Goal: Task Accomplishment & Management: Manage account settings

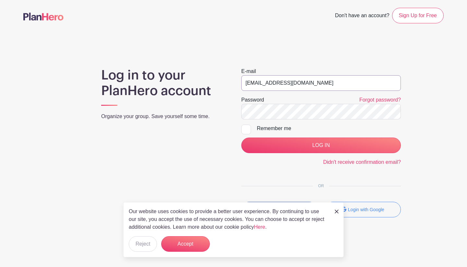
type input "[EMAIL_ADDRESS][DOMAIN_NAME]"
click at [318, 142] on input "LOG IN" at bounding box center [321, 146] width 160 height 16
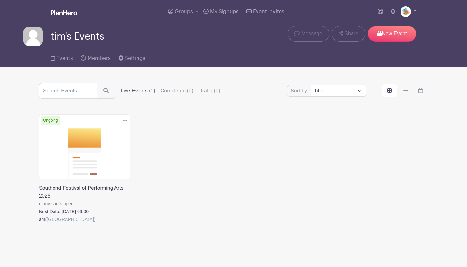
click at [39, 223] on link at bounding box center [39, 223] width 0 height 0
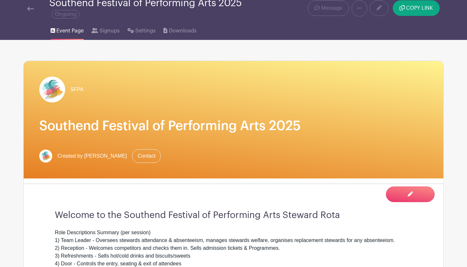
scroll to position [28, 0]
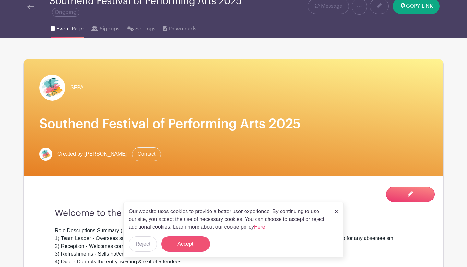
click at [199, 241] on button "Accept" at bounding box center [185, 244] width 49 height 16
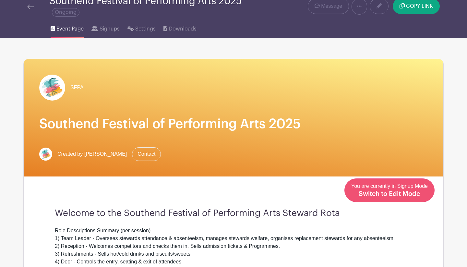
click at [396, 195] on span "Switch to Edit Mode" at bounding box center [390, 194] width 62 height 6
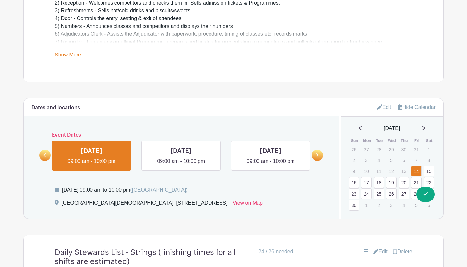
scroll to position [284, 0]
click at [368, 182] on link "17" at bounding box center [366, 182] width 11 height 11
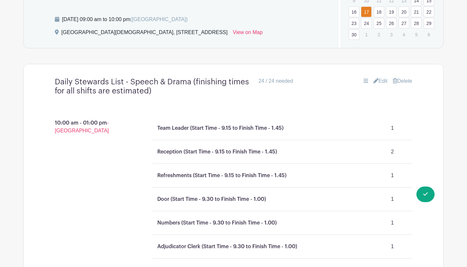
scroll to position [454, 0]
click at [381, 80] on link "Edit" at bounding box center [381, 81] width 14 height 8
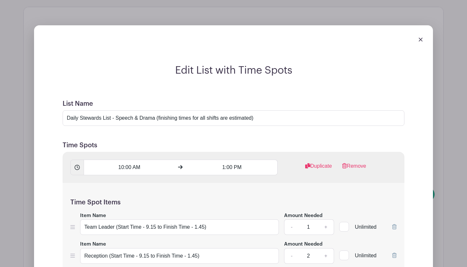
scroll to position [511, 0]
click at [117, 118] on input "Daily Stewards List - Speech & Drama (finishing times for all shifts are estima…" at bounding box center [234, 118] width 342 height 16
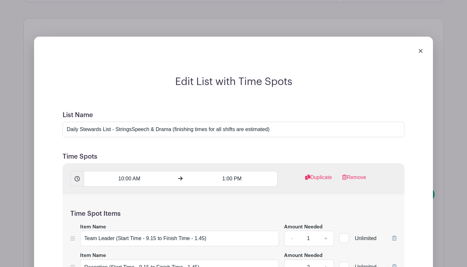
scroll to position [509, 0]
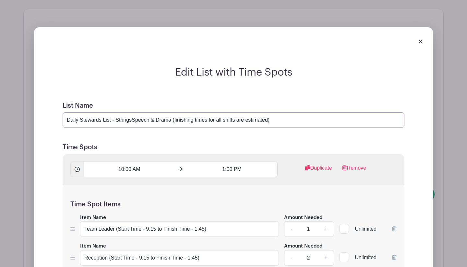
click at [132, 123] on input "Daily Stewards List - StringsSpeech & Drama (finishing times for all shifts are…" at bounding box center [234, 120] width 342 height 16
click at [198, 122] on input "Daily Stewards List - Strings (am only) Speech & Drama (finishing times for all…" at bounding box center [234, 120] width 342 height 16
click at [317, 122] on input "Daily Stewards List - Strings (am only) Speech & Drama (all day)finishing times…" at bounding box center [234, 120] width 342 height 16
click at [214, 121] on input "Daily Stewards List - Strings (am only) Speech & Drama (all day)finishing times…" at bounding box center [234, 120] width 342 height 16
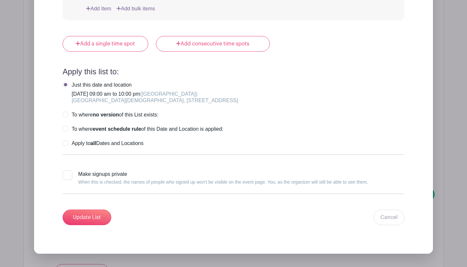
scroll to position [1592, 0]
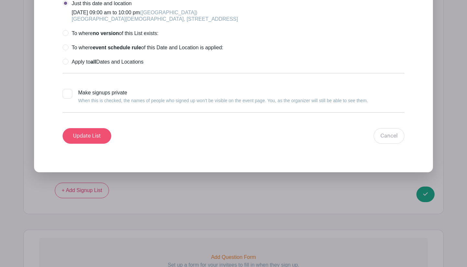
type input "Daily Stewards List - Strings (am only) Speech & Drama (all day) finishing time…"
click at [97, 141] on input "Update List" at bounding box center [87, 136] width 49 height 16
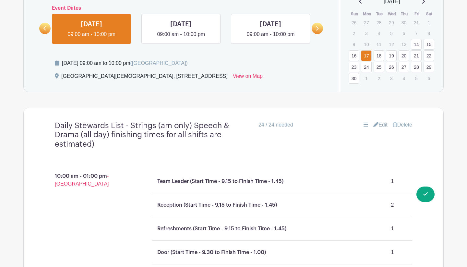
scroll to position [410, 0]
click at [382, 127] on link "Edit" at bounding box center [381, 125] width 14 height 8
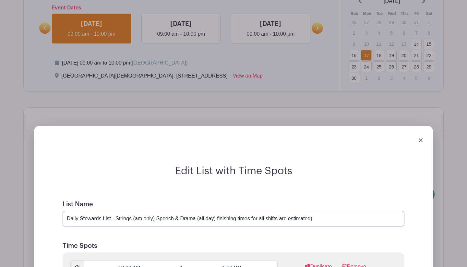
click at [138, 221] on input "Daily Stewards List - Strings (am only) Speech & Drama (all day) finishing time…" at bounding box center [234, 219] width 342 height 16
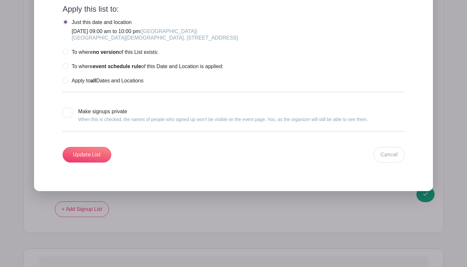
scroll to position [1574, 0]
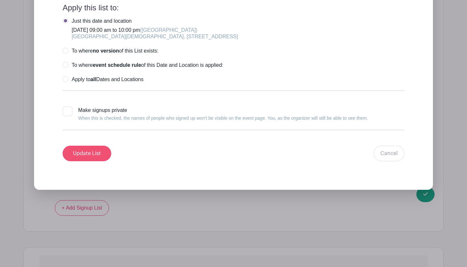
type input "Daily Stewards List - Strings (a.m. only) Speech & Drama (all day) finishing ti…"
click at [82, 157] on input "Update List" at bounding box center [87, 154] width 49 height 16
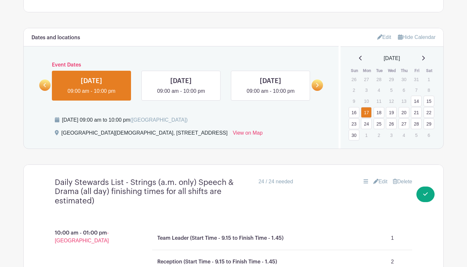
scroll to position [374, 0]
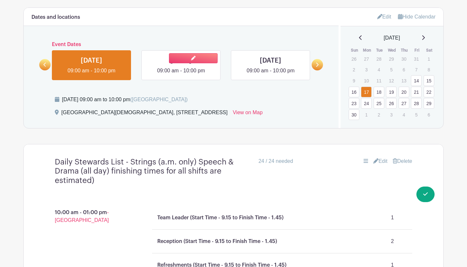
click at [181, 75] on link at bounding box center [181, 75] width 0 height 0
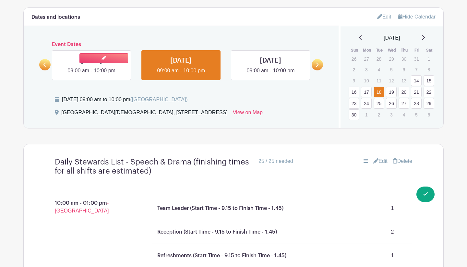
click at [92, 75] on link at bounding box center [92, 75] width 0 height 0
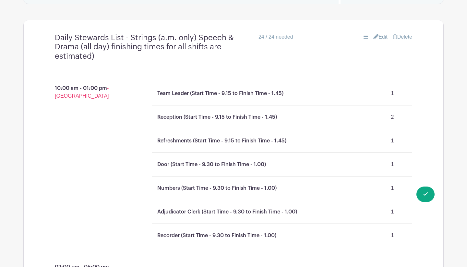
scroll to position [499, 0]
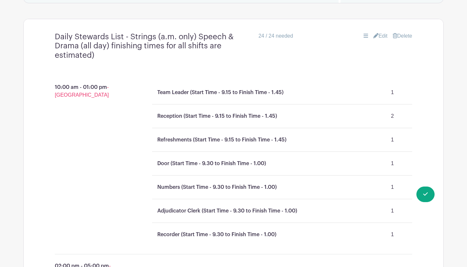
click at [381, 36] on link "Edit" at bounding box center [381, 36] width 14 height 8
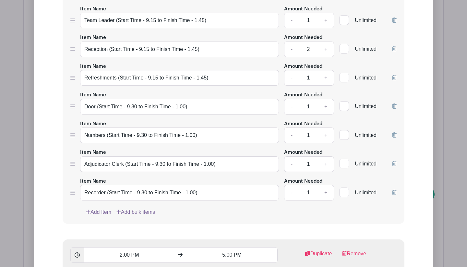
scroll to position [718, 0]
click at [93, 212] on link "Add Item" at bounding box center [98, 212] width 25 height 8
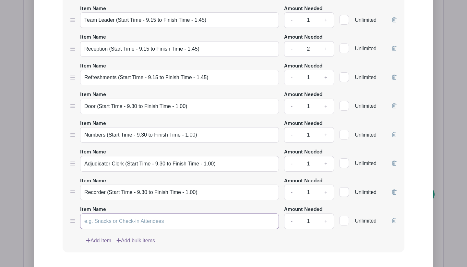
click at [92, 221] on input "Item Name" at bounding box center [179, 222] width 199 height 16
type input "Door ( Start Time"
click at [97, 107] on input "Door (Start Time - 9.30 to Finish Time - 1.00)" at bounding box center [179, 107] width 199 height 16
type input "Door - S&D (Start Time - 9.30 to Finish Time - 1.00)"
click at [108, 137] on input "Numbers (Start Time - 9.30 to Finish Time - 1.00)" at bounding box center [179, 135] width 199 height 16
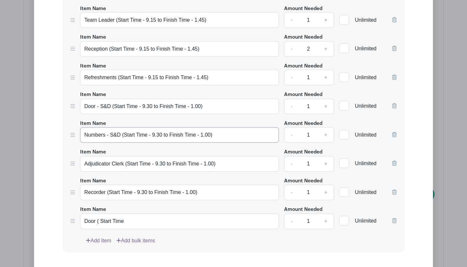
type input "Numbers - S&D (Start Time - 9.30 to Finish Time - 1.00)"
click at [126, 165] on input "Adjudicator Clerk (Start Time - 9.30 to Finish Time - 1.00)" at bounding box center [179, 164] width 199 height 16
type input "Adjudicator Clerk - S&D (Start Time - 9.30 to Finish Time - 1.00)"
click at [107, 195] on input "Recorder (Start Time - 9.30 to Finish Time - 1.00)" at bounding box center [179, 193] width 199 height 16
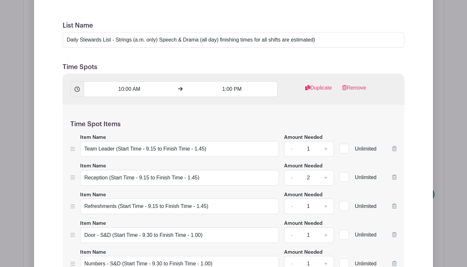
scroll to position [590, 0]
type input "Recorder - S&D (Start Time - 9.30 to Finish Time - 1.00)"
click at [147, 41] on input "Daily Stewards List - Strings (a.m. only) Speech & Drama (all day) finishing ti…" at bounding box center [234, 40] width 342 height 16
type input "Daily Stewards List - Strings (a.m. session only) Speech & Drama (all day) fini…"
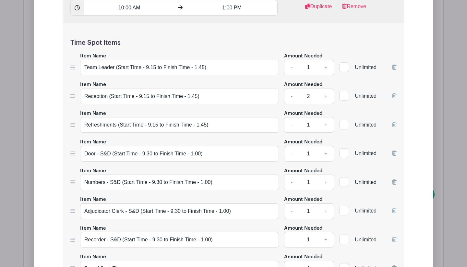
scroll to position [673, 0]
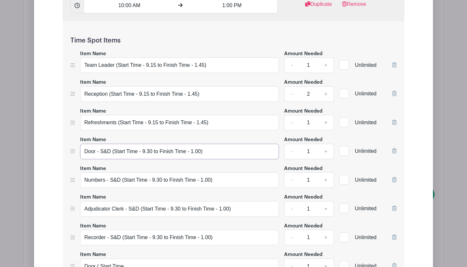
click at [104, 153] on input "Door - S&D (Start Time - 9.30 to Finish Time - 1.00)" at bounding box center [179, 152] width 199 height 16
type input "Door - Speech & Drama (Start Time - 9.30 to Finish Time - 1.00)"
click at [112, 182] on input "Numbers - S&D (Start Time - 9.30 to Finish Time - 1.00)" at bounding box center [179, 180] width 199 height 16
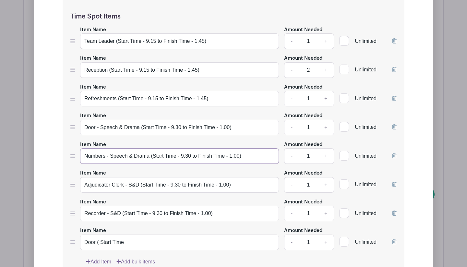
scroll to position [713, 0]
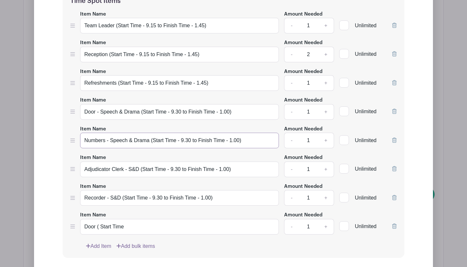
type input "Numbers - Speech & Drama (Start Time - 9.30 to Finish Time - 1.00)"
click at [132, 172] on input "Adjudicator Clerk - S&D (Start Time - 9.30 to Finish Time - 1.00)" at bounding box center [179, 170] width 199 height 16
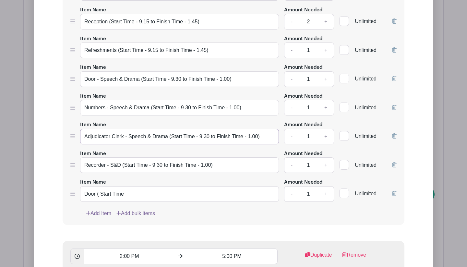
scroll to position [793, 0]
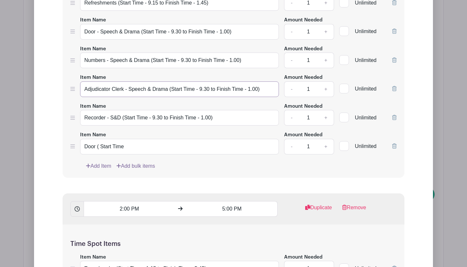
type input "Adjudicator Clerk - Speech & Drama (Start Time - 9.30 to Finish Time - 1.00)"
click at [113, 121] on input "Recorder - S&D (Start Time - 9.30 to Finish Time - 1.00)" at bounding box center [179, 118] width 199 height 16
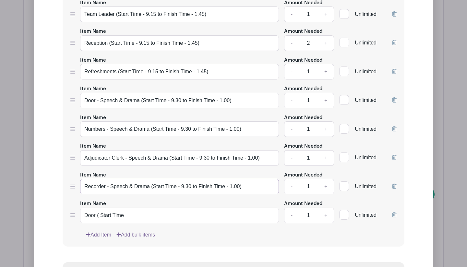
scroll to position [726, 0]
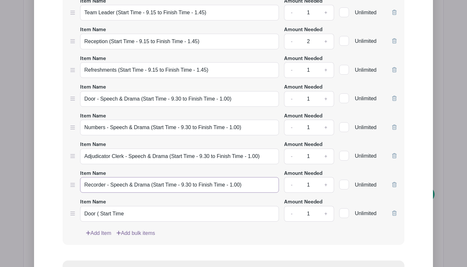
type input "Recorder - Speech & Drama (Start Time - 9.30 to Finish Time - 1.00)"
click at [100, 216] on input "Door ( Start Time" at bounding box center [179, 214] width 199 height 16
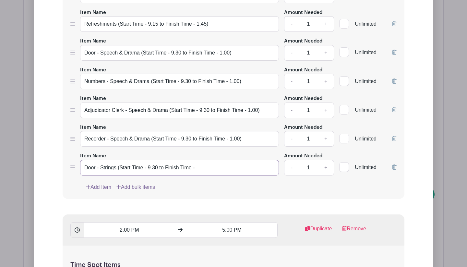
scroll to position [772, 0]
type input "Door - Strings (Start Time - 9.30 to Finish Time - 1.00)"
click at [198, 190] on div "Add Item Add bulk items" at bounding box center [241, 187] width 311 height 8
click at [91, 188] on link "Add Item" at bounding box center [98, 187] width 25 height 8
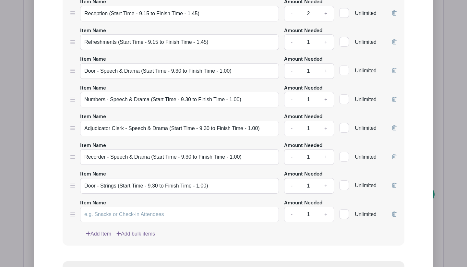
scroll to position [753, 0]
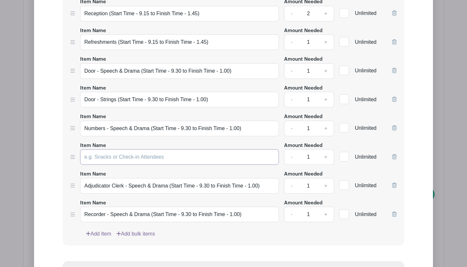
click at [85, 161] on input "Item Name" at bounding box center [179, 157] width 199 height 16
drag, startPoint x: 243, startPoint y: 129, endPoint x: 98, endPoint y: 129, distance: 145.1
click at [98, 128] on input "Numbers - Speech & Drama (Start Time - 9.30 to Finish Time - 1.00)" at bounding box center [179, 129] width 199 height 16
click at [247, 125] on input "Numbers - Speech & Drama (Start Time - 9.30 to Finish Time - 1.00)" at bounding box center [179, 129] width 199 height 16
drag, startPoint x: 246, startPoint y: 130, endPoint x: 83, endPoint y: 125, distance: 163.0
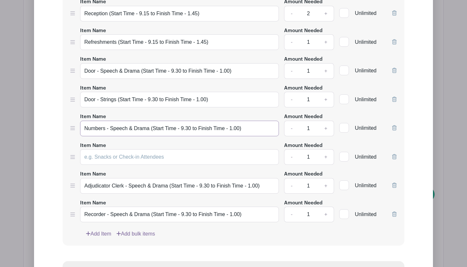
click at [83, 124] on input "Numbers - Speech & Drama (Start Time - 9.30 to Finish Time - 1.00)" at bounding box center [179, 129] width 199 height 16
click at [87, 159] on input "Item Name" at bounding box center [179, 157] width 199 height 16
paste input "Numbers - Speech & Drama (Start Time - 9.30 to Finish Time - 1.00)"
click at [148, 160] on input "Numbers - Speech & Drama (Start Time - 9.30 to Finish Time - 1.00)" at bounding box center [179, 157] width 199 height 16
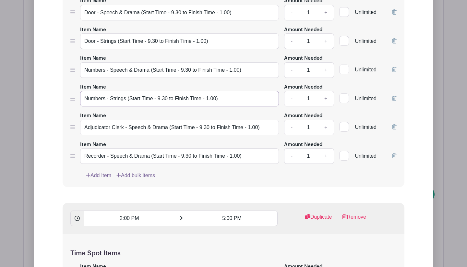
scroll to position [813, 0]
type input "Numbers - Strings (Start Time - 9.30 to Finish Time - 1.00)"
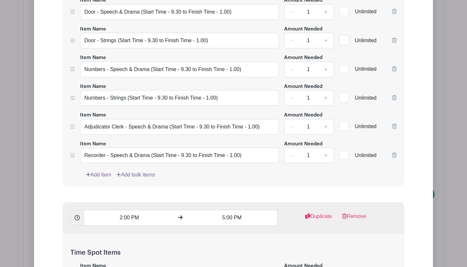
click at [97, 177] on link "Add Item" at bounding box center [98, 175] width 25 height 8
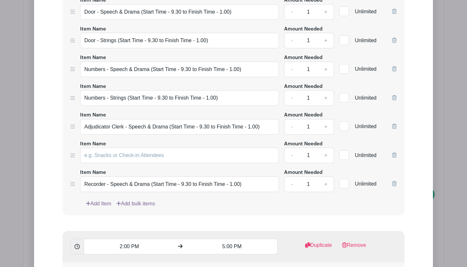
click at [89, 204] on icon at bounding box center [88, 203] width 4 height 4
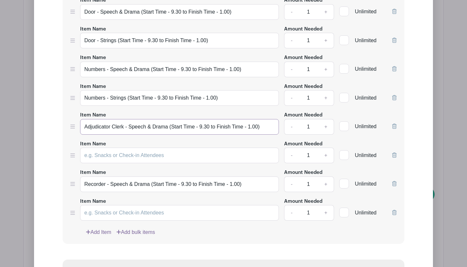
drag, startPoint x: 263, startPoint y: 129, endPoint x: 79, endPoint y: 127, distance: 184.6
click at [79, 127] on div "Item Name Adjudicator Clerk - Speech & Drama (Start Time - 9.30 to Finish Time …" at bounding box center [233, 123] width 326 height 24
click at [93, 158] on input "Item Name" at bounding box center [179, 156] width 199 height 16
paste input "Adjudicator Clerk - Speech & Drama (Start Time - 9.30 to Finish Time - 1.00)"
click at [169, 157] on input "Adjudicator Clerk - Speech & Drama (Start Time - 9.30 to Finish Time - 1.00)" at bounding box center [179, 156] width 199 height 16
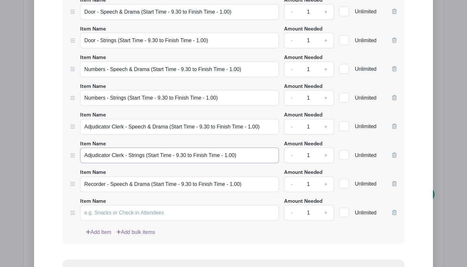
type input "Adjudicator Clerk - Strings (Start Time - 9.30 to Finish Time - 1.00)"
drag, startPoint x: 249, startPoint y: 186, endPoint x: 82, endPoint y: 187, distance: 166.5
click at [82, 187] on input "Recorder - Speech & Drama (Start Time - 9.30 to Finish Time - 1.00)" at bounding box center [179, 185] width 199 height 16
click at [95, 214] on input "Item Name" at bounding box center [179, 213] width 199 height 16
paste input "Recorder - Speech & Drama (Start Time - 9.30 to Finish Time - 1.00)"
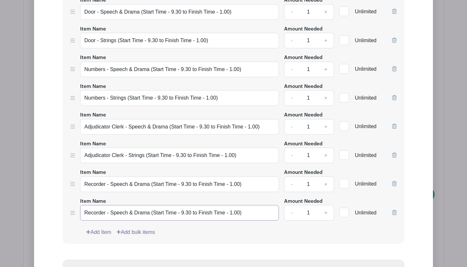
click at [149, 216] on input "Recorder - Speech & Drama (Start Time - 9.30 to Finish Time - 1.00)" at bounding box center [179, 213] width 199 height 16
type input "Recorder - Strings (Start Time - 9.30 to Finish Time - 1.00)"
click at [203, 236] on div "Add Item Add bulk items" at bounding box center [241, 232] width 311 height 8
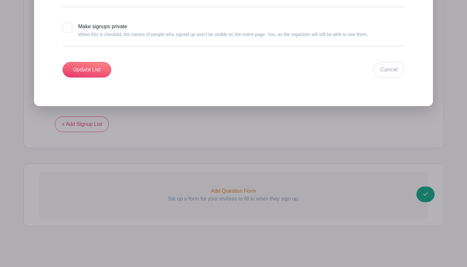
scroll to position [1777, 0]
click at [88, 71] on input "Update List" at bounding box center [87, 70] width 49 height 16
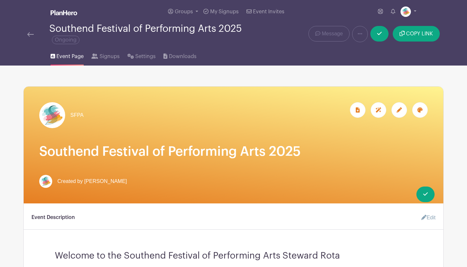
scroll to position [0, 0]
click at [417, 11] on div "Groups All Groups tim's Events My Signups Event Invites My account Logout" at bounding box center [233, 11] width 428 height 23
click at [415, 10] on link at bounding box center [409, 11] width 16 height 10
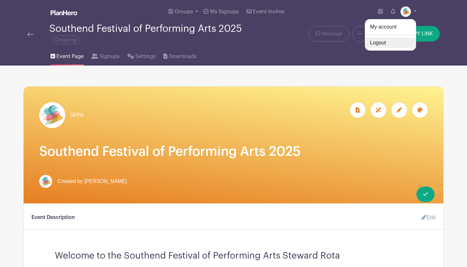
click at [397, 46] on link "Logout" at bounding box center [390, 43] width 51 height 10
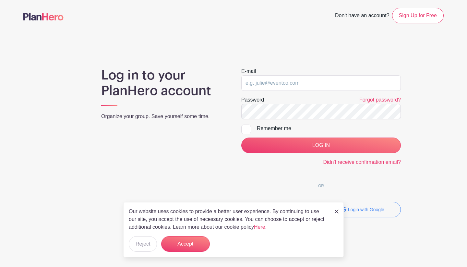
click at [337, 211] on img at bounding box center [337, 212] width 4 height 4
